Goal: Information Seeking & Learning: Learn about a topic

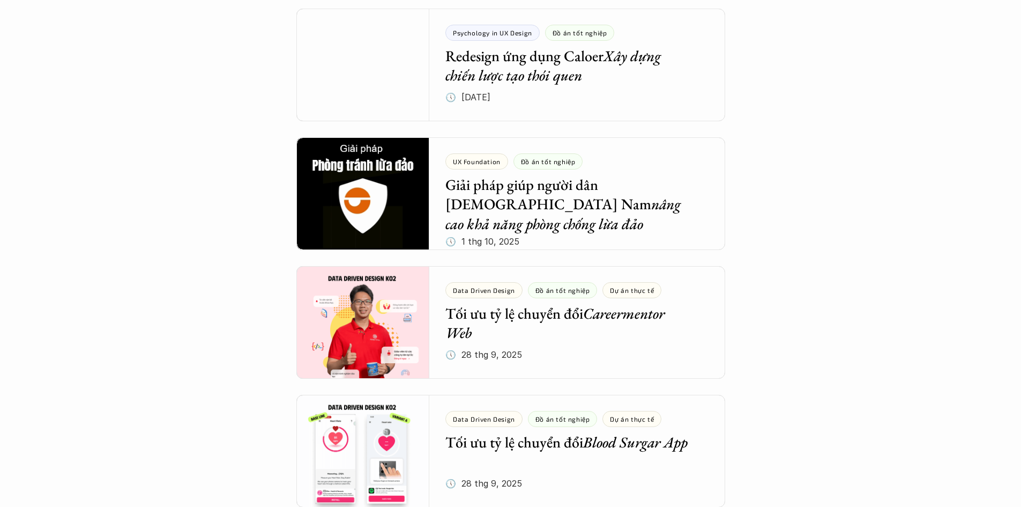
scroll to position [107, 0]
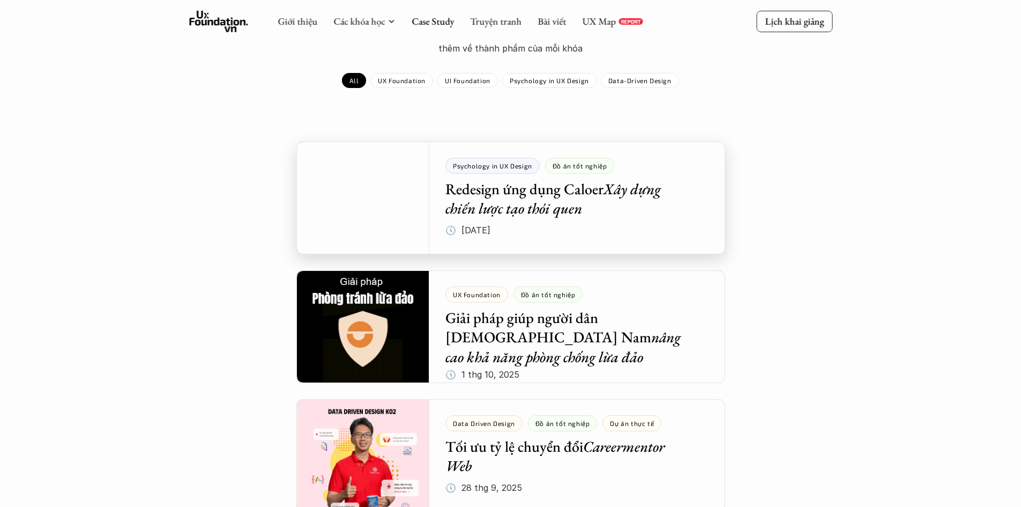
click at [375, 198] on div at bounding box center [510, 198] width 429 height 113
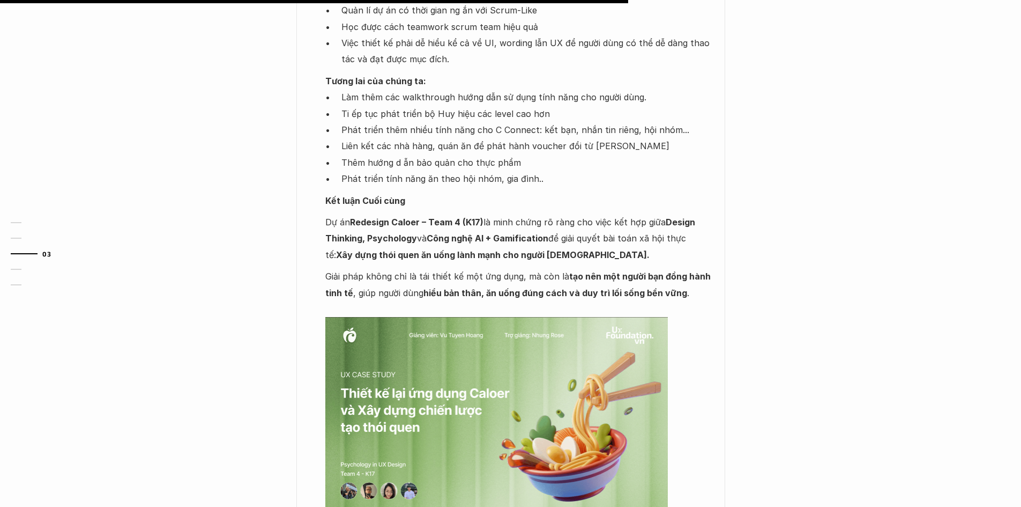
scroll to position [1716, 0]
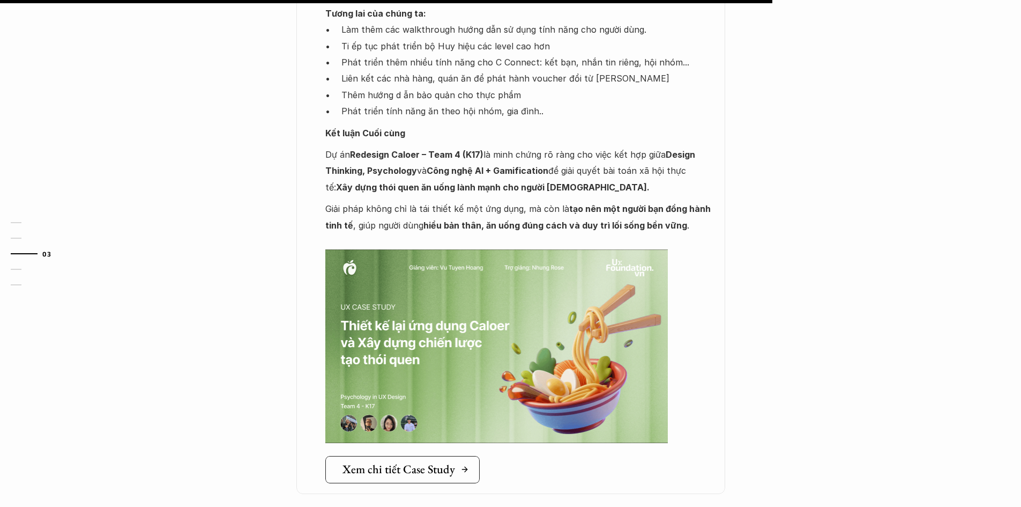
click at [428, 466] on link "Xem chi tiết Case Study" at bounding box center [402, 469] width 154 height 27
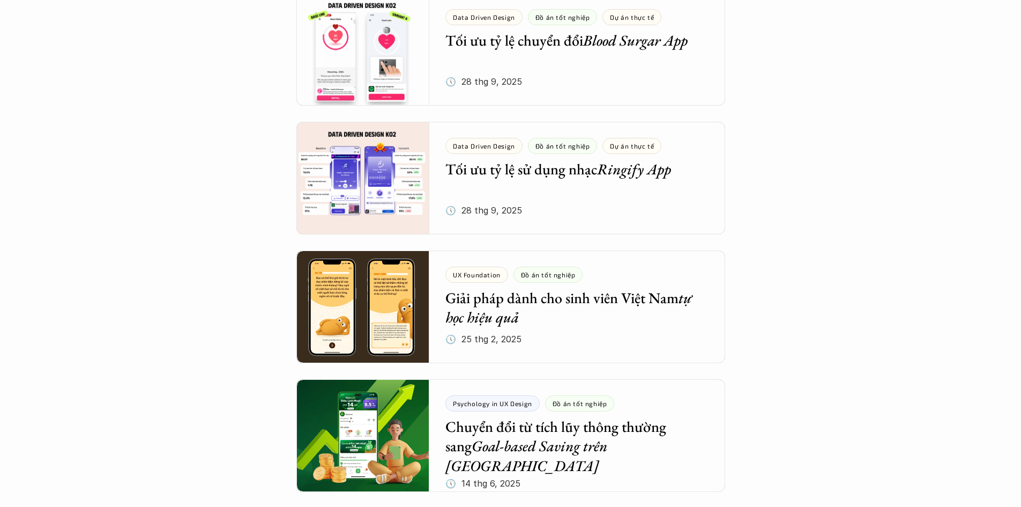
scroll to position [643, 0]
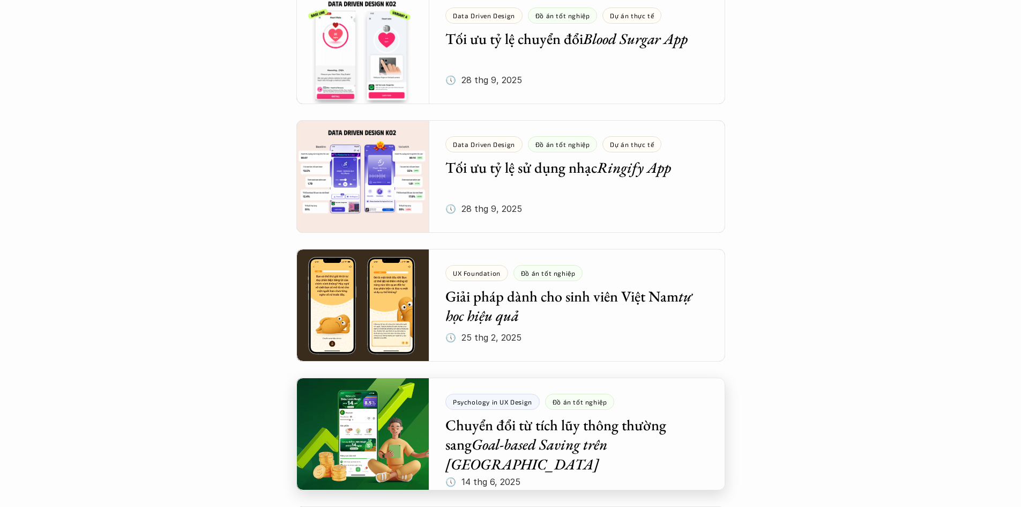
click at [342, 422] on div at bounding box center [510, 433] width 429 height 113
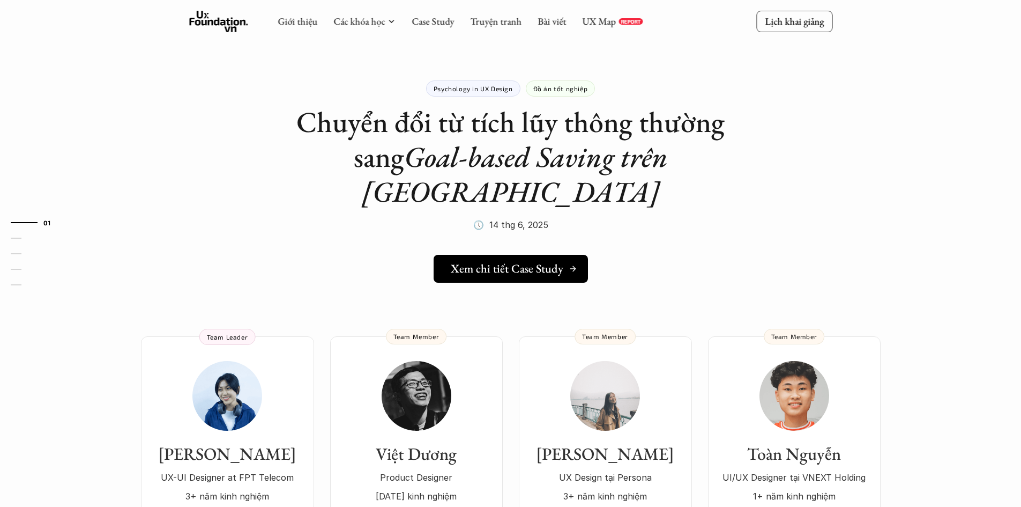
click at [483, 262] on h5 "Xem chi tiết Case Study" at bounding box center [507, 269] width 113 height 14
